Goal: Information Seeking & Learning: Learn about a topic

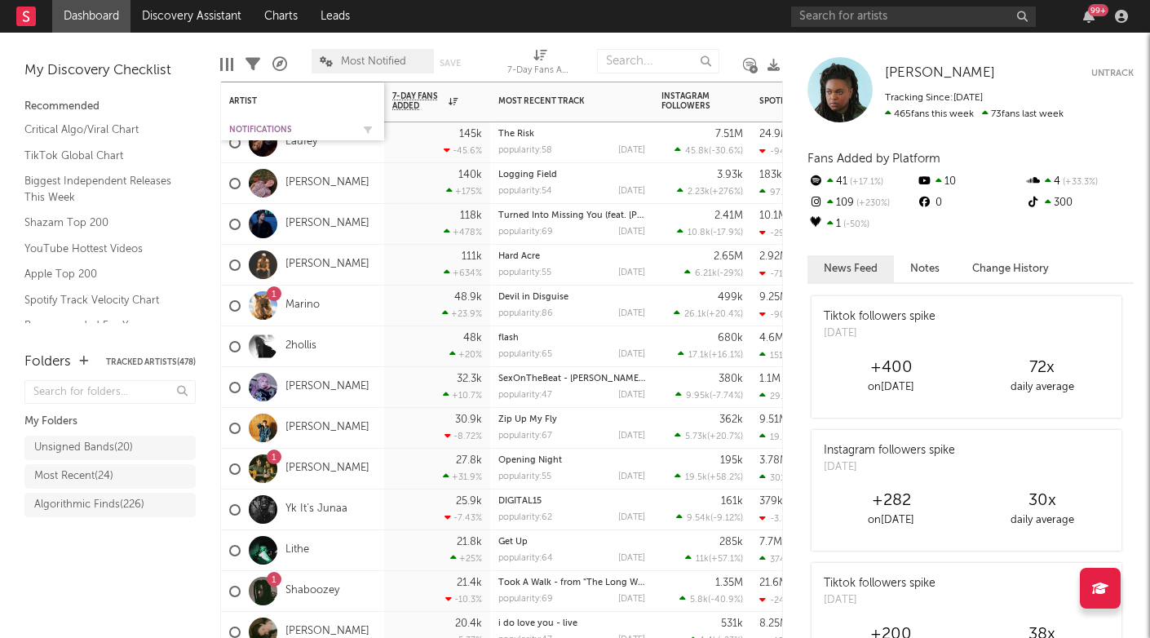
click at [251, 126] on div "Notifications" at bounding box center [290, 130] width 122 height 10
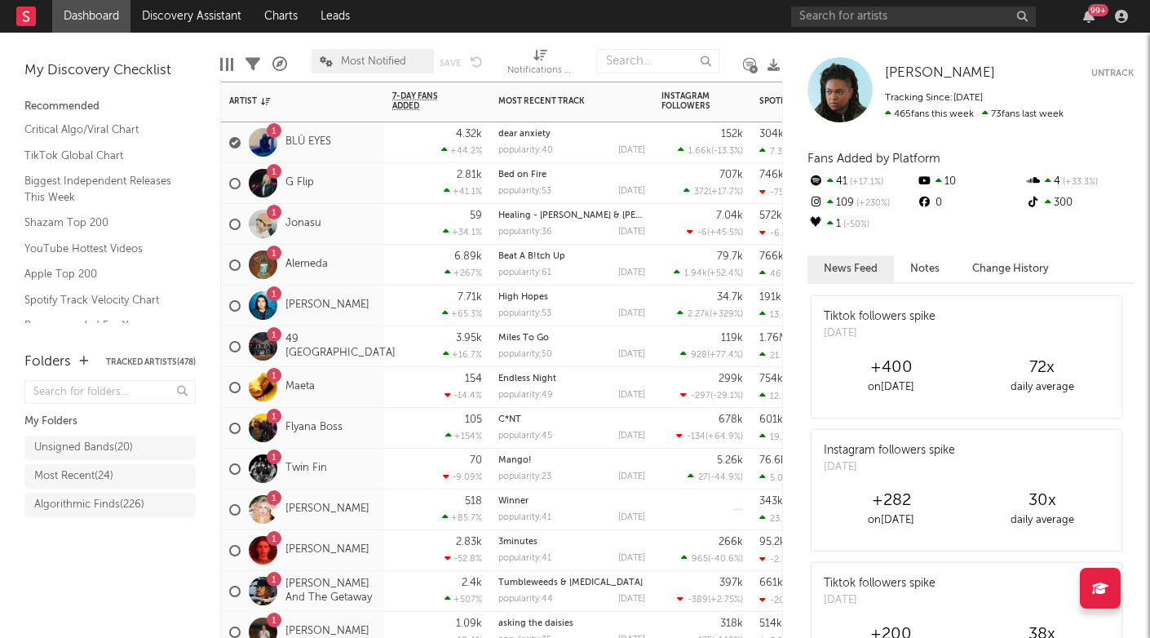
click at [372, 444] on div "1 Flyana Boss" at bounding box center [302, 428] width 163 height 41
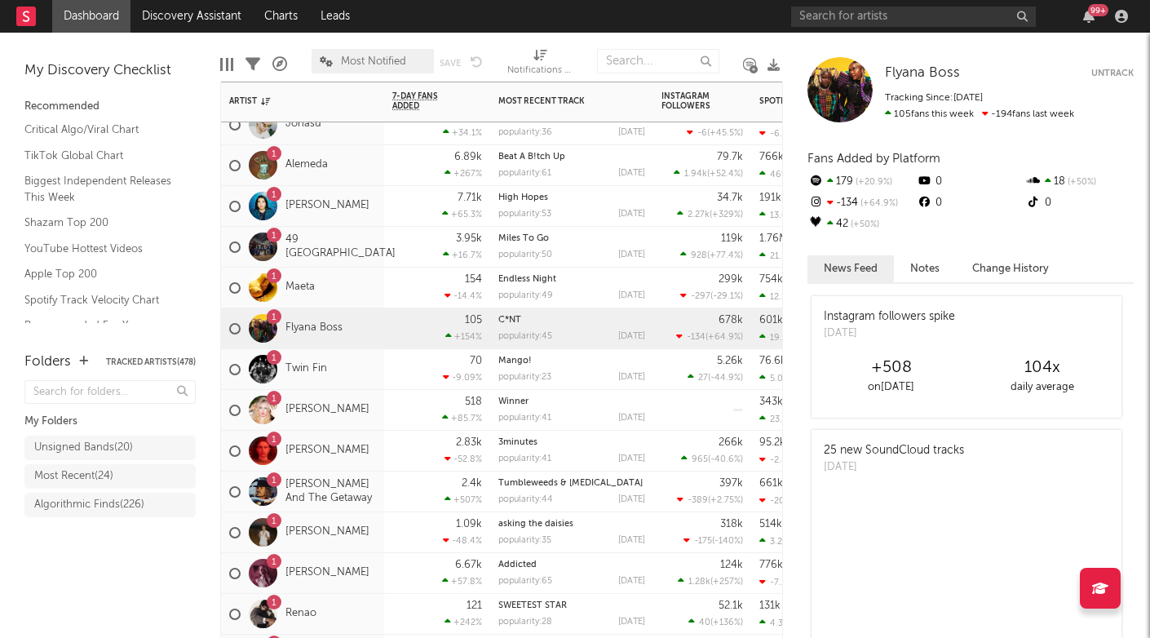
click at [373, 465] on div "1 [PERSON_NAME]" at bounding box center [302, 451] width 163 height 41
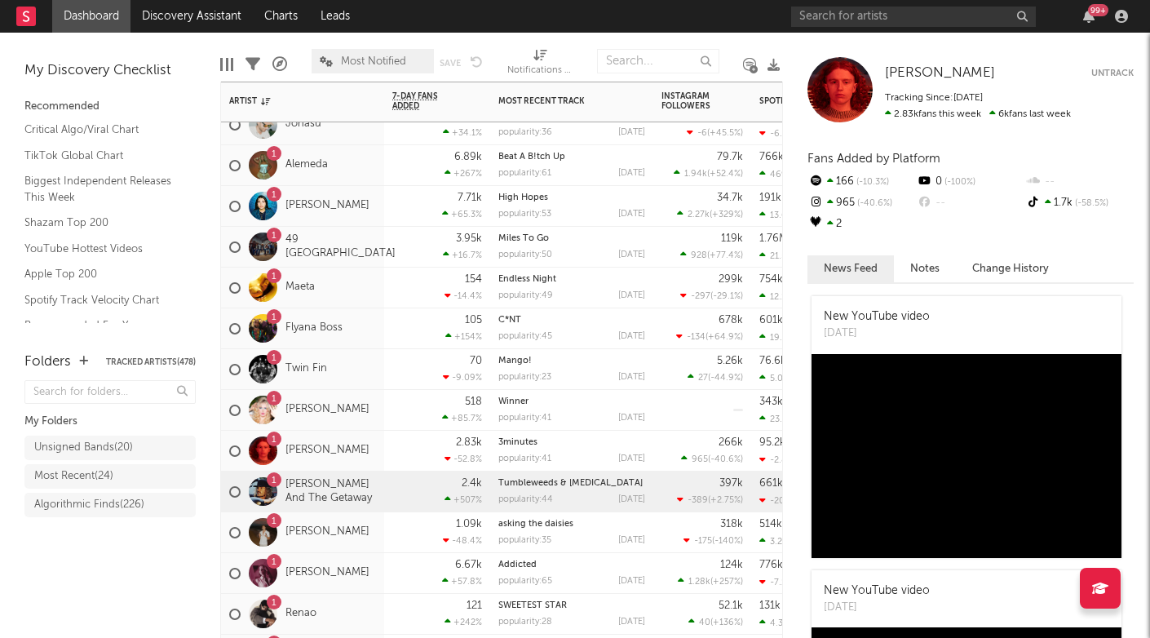
click at [373, 507] on div "1 [PERSON_NAME] And The Getaway" at bounding box center [302, 491] width 147 height 47
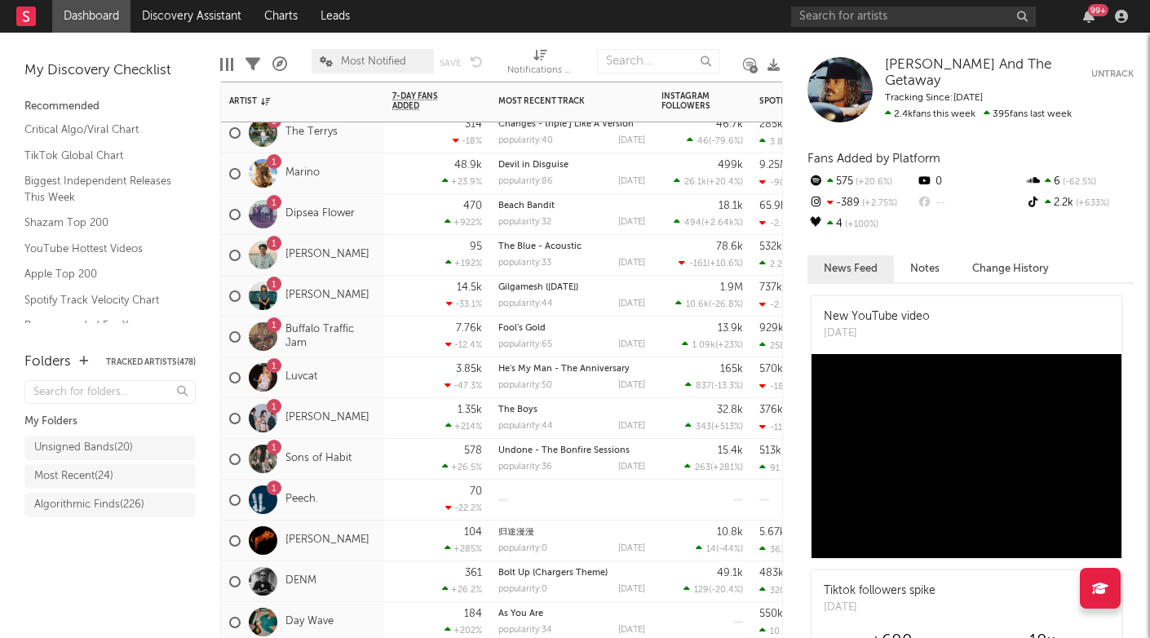
click at [398, 64] on span "Most Notified" at bounding box center [373, 61] width 65 height 11
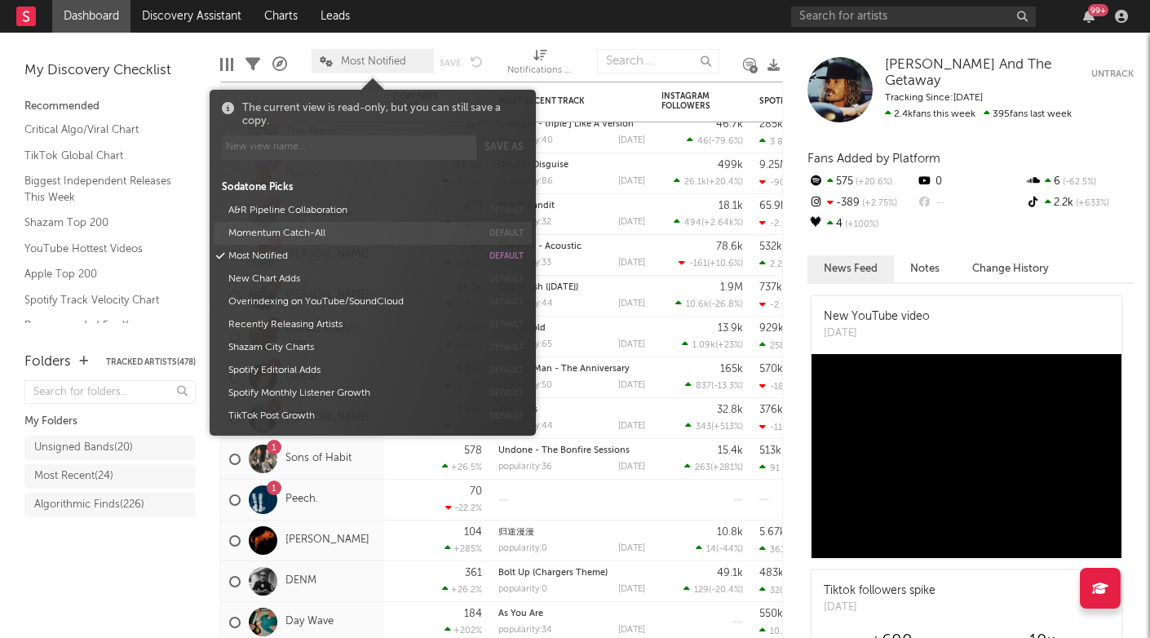
click at [299, 229] on button "Momentum Catch-All" at bounding box center [352, 233] width 258 height 23
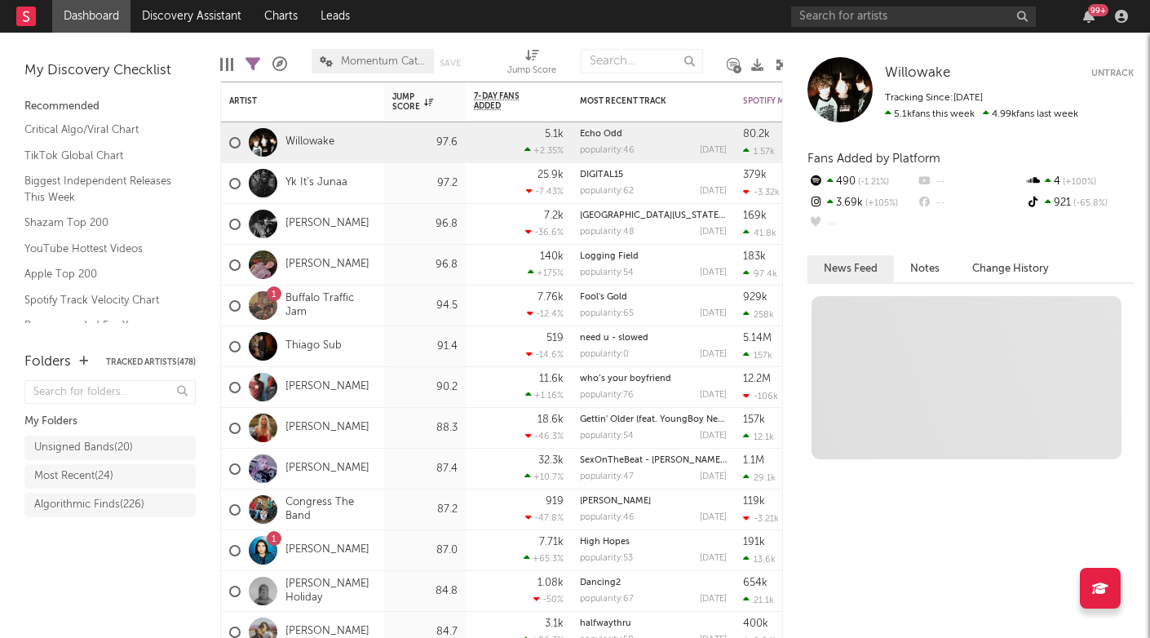
click at [121, 582] on div "Folders Tracked Artists ( 478 ) My Folders Unsigned Bands ( 20 ) Most Recent ( …" at bounding box center [110, 486] width 220 height 303
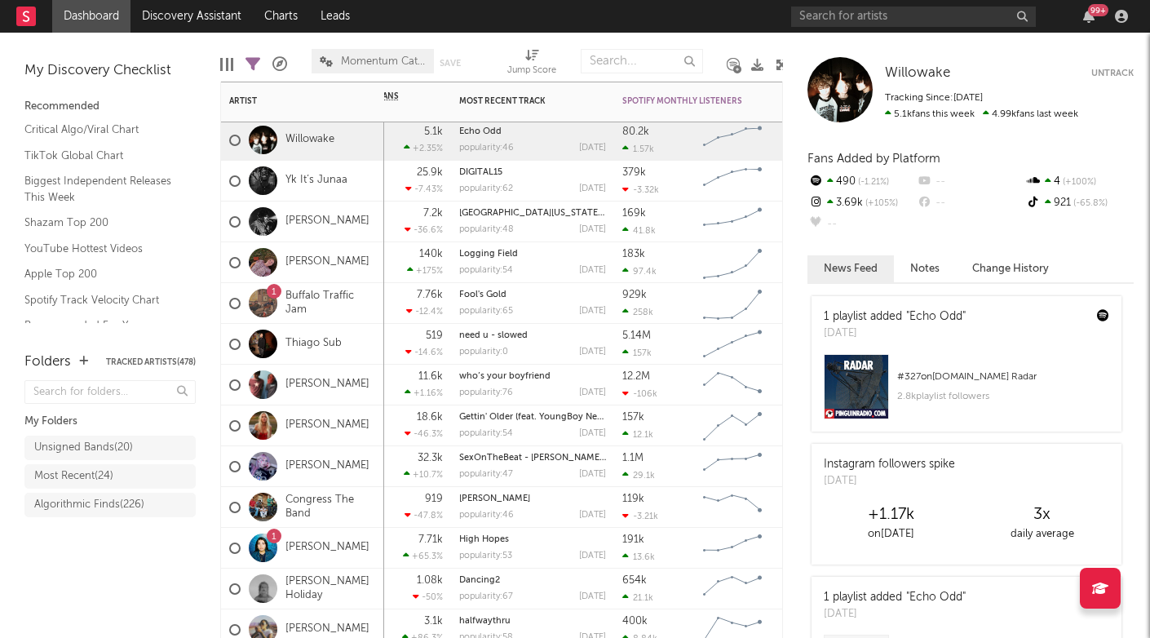
click at [374, 602] on div "[PERSON_NAME] Holiday" at bounding box center [302, 588] width 163 height 41
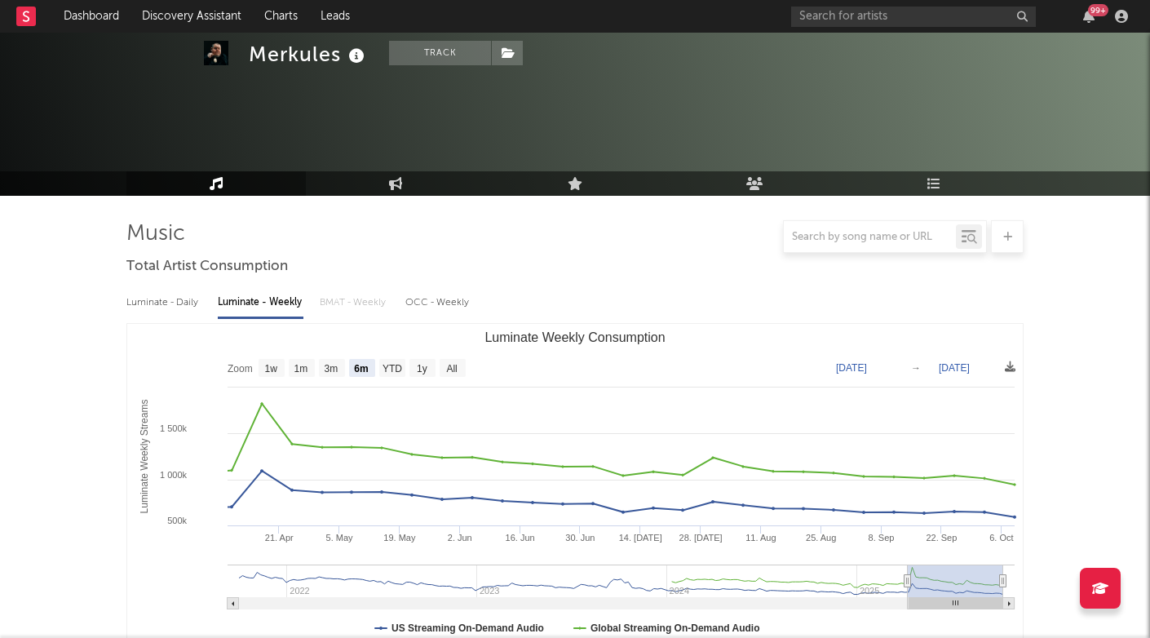
select select "6m"
select select "1w"
